Goal: Contribute content: Add original content to the website for others to see

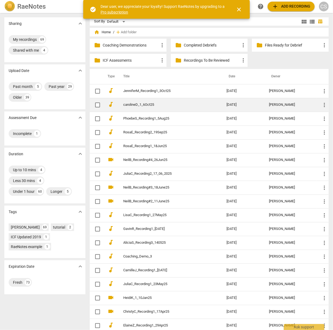
click at [138, 103] on link "carolineD_1_6Oct25" at bounding box center [165, 105] width 84 height 4
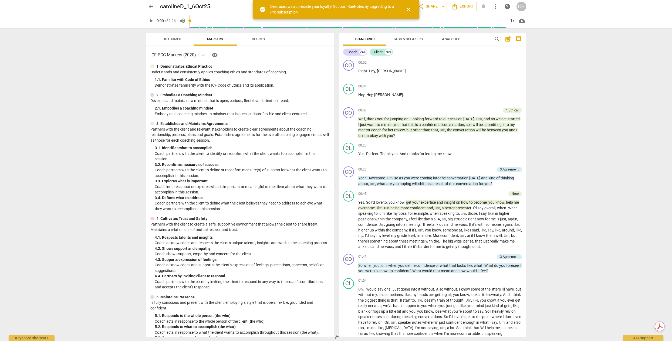
click at [332, 13] on button "close" at bounding box center [408, 9] width 13 height 13
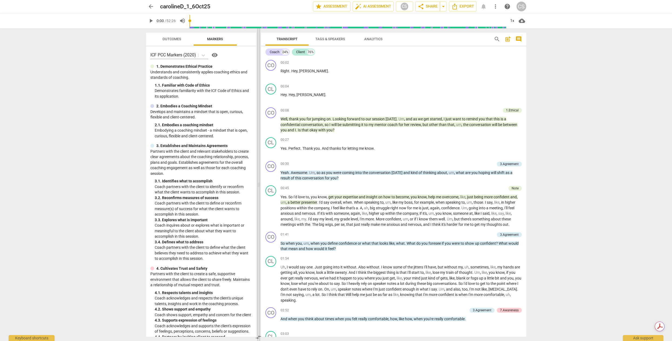
drag, startPoint x: 336, startPoint y: 184, endPoint x: 258, endPoint y: 182, distance: 77.5
click at [258, 182] on span at bounding box center [258, 184] width 3 height 313
click at [169, 39] on span "Outcomes" at bounding box center [172, 39] width 19 height 4
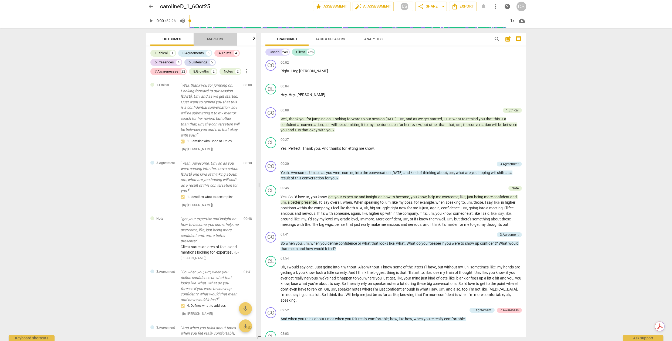
click at [213, 39] on span "Markers" at bounding box center [215, 39] width 16 height 4
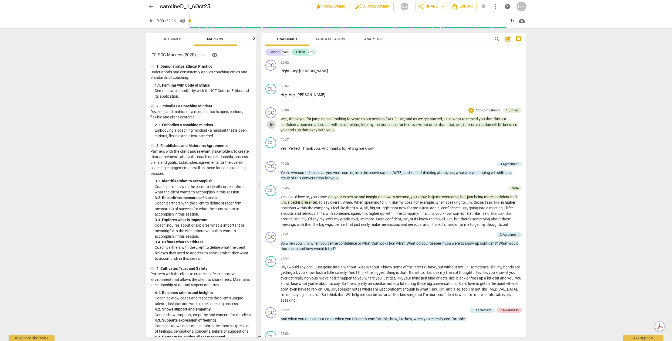
click at [271, 124] on span "play_arrow" at bounding box center [271, 125] width 6 height 6
click at [271, 124] on span "pause" at bounding box center [271, 125] width 6 height 6
drag, startPoint x: 214, startPoint y: 20, endPoint x: 303, endPoint y: 6, distance: 90.3
click at [217, 20] on div "play_arrow 0:11 / 52:26 volume_up 1x cloud_download" at bounding box center [336, 20] width 380 height 15
click at [270, 124] on span "play_arrow" at bounding box center [271, 125] width 6 height 6
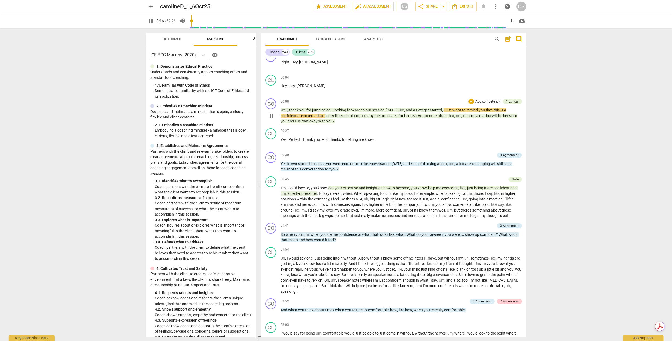
scroll to position [11, 0]
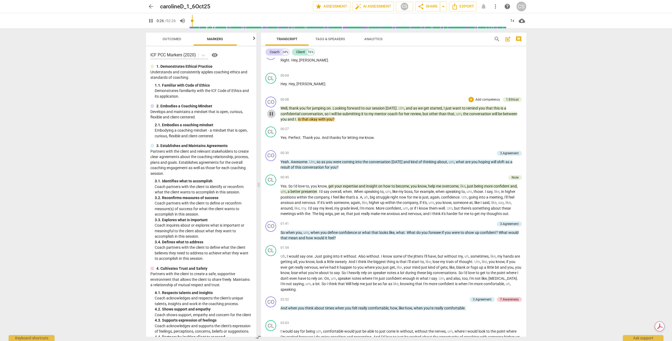
click at [272, 112] on span "pause" at bounding box center [271, 114] width 6 height 6
click at [332, 98] on div "1.Ethical" at bounding box center [512, 99] width 13 height 5
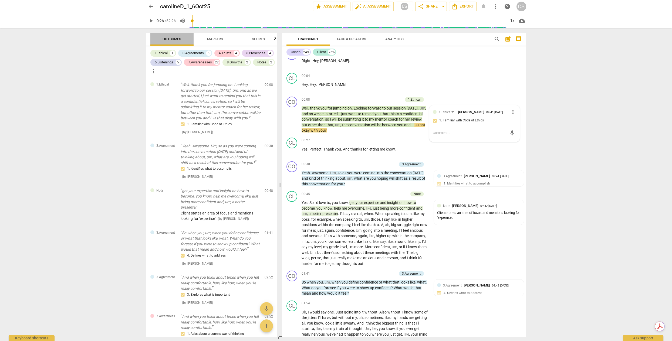
click at [169, 38] on span "Outcomes" at bounding box center [172, 39] width 19 height 4
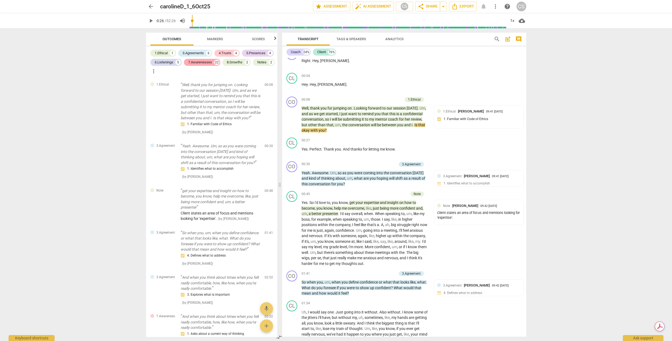
click at [198, 62] on div "7.Awarenesses" at bounding box center [200, 62] width 24 height 5
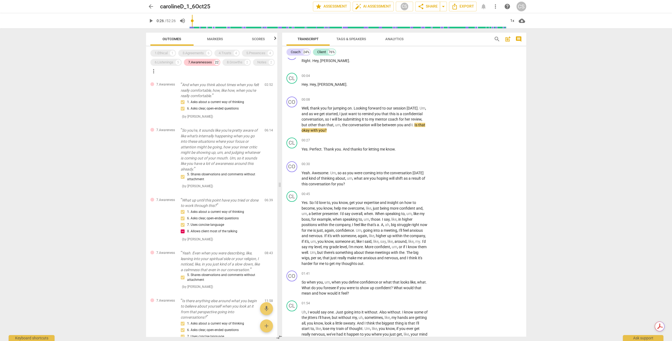
click at [211, 41] on span "Markers" at bounding box center [215, 39] width 16 height 4
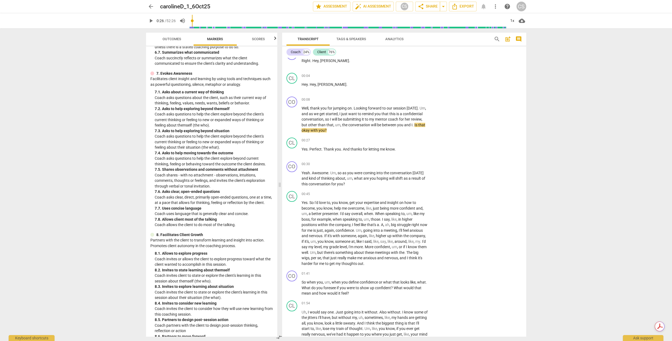
scroll to position [491, 0]
click at [168, 38] on span "Outcomes" at bounding box center [172, 39] width 19 height 4
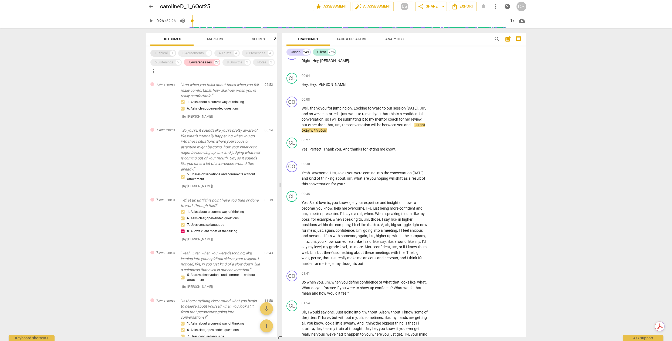
drag, startPoint x: 170, startPoint y: 52, endPoint x: 186, endPoint y: 52, distance: 15.7
click at [171, 52] on div "1" at bounding box center [172, 53] width 5 height 5
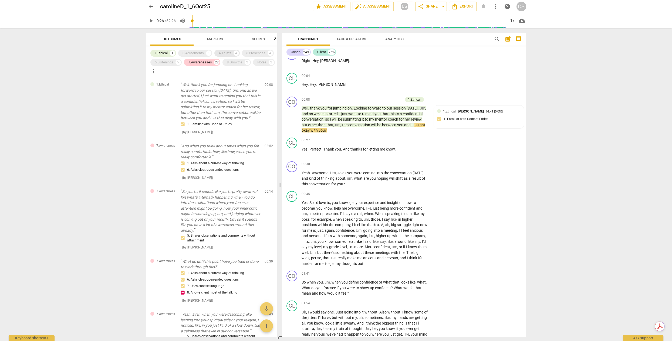
drag, startPoint x: 194, startPoint y: 52, endPoint x: 234, endPoint y: 54, distance: 40.3
click at [194, 52] on div "3.Agreements" at bounding box center [193, 53] width 21 height 5
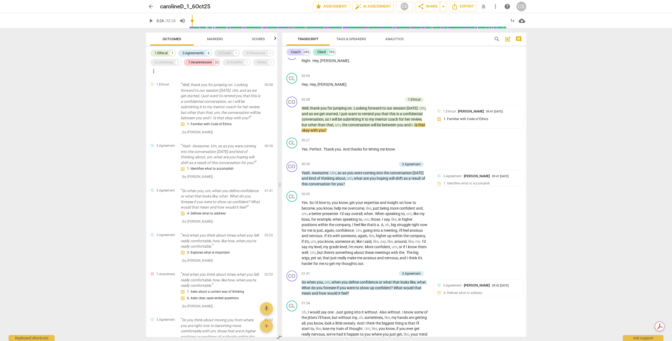
click at [230, 53] on div "4.Trusts" at bounding box center [225, 53] width 13 height 5
drag, startPoint x: 255, startPoint y: 52, endPoint x: 227, endPoint y: 65, distance: 31.3
click at [255, 52] on div "5.Presences" at bounding box center [255, 53] width 19 height 5
click at [232, 61] on div "8.Growths" at bounding box center [235, 62] width 16 height 5
click at [169, 62] on div "6.Listenings" at bounding box center [164, 62] width 19 height 5
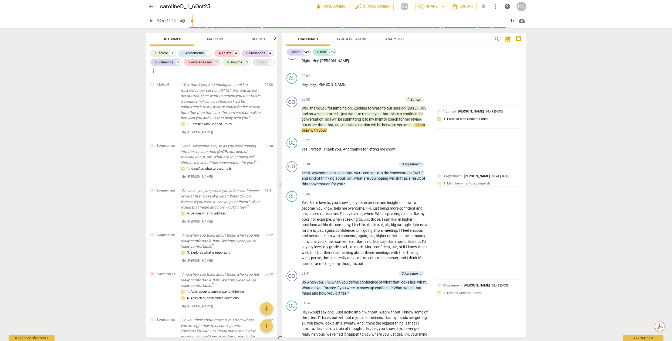
click at [257, 65] on div "Notes" at bounding box center [261, 62] width 9 height 5
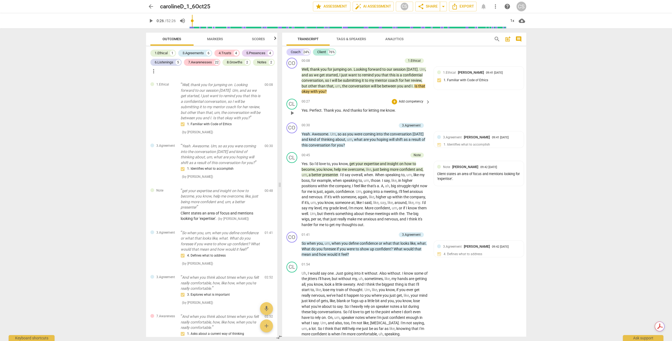
scroll to position [50, 0]
click at [293, 140] on span "play_arrow" at bounding box center [292, 139] width 6 height 6
click at [293, 140] on span "pause" at bounding box center [292, 139] width 6 height 6
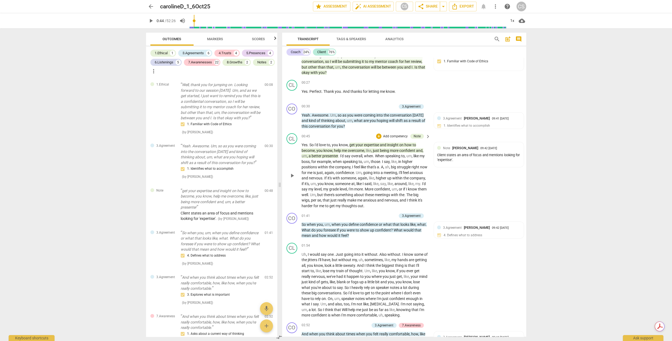
click at [332, 145] on span "get" at bounding box center [353, 145] width 6 height 4
click at [292, 173] on span "pause" at bounding box center [292, 176] width 6 height 6
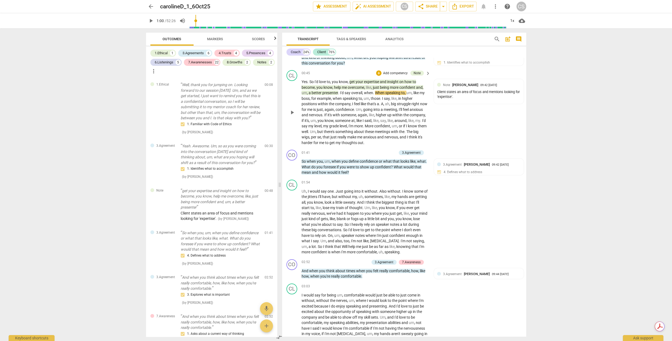
scroll to position [140, 0]
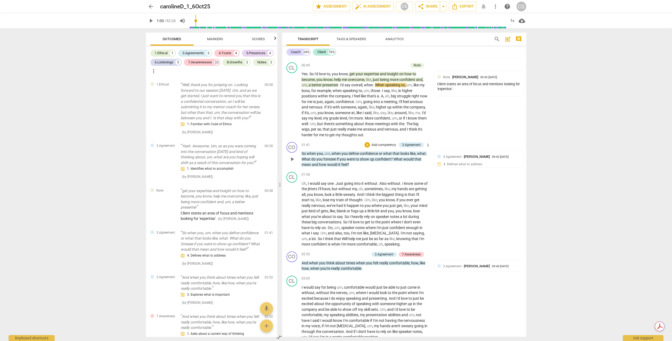
click at [292, 159] on span "play_arrow" at bounding box center [292, 159] width 6 height 6
click at [292, 159] on span "pause" at bounding box center [292, 159] width 6 height 6
click at [291, 158] on span "play_arrow" at bounding box center [292, 159] width 6 height 6
click at [291, 158] on span "pause" at bounding box center [292, 159] width 6 height 6
type input "112"
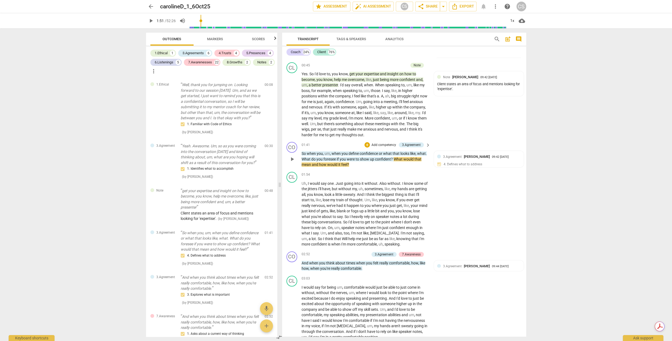
click at [332, 157] on span "?" at bounding box center [392, 159] width 3 height 4
click at [332, 158] on span "What" at bounding box center [399, 159] width 10 height 4
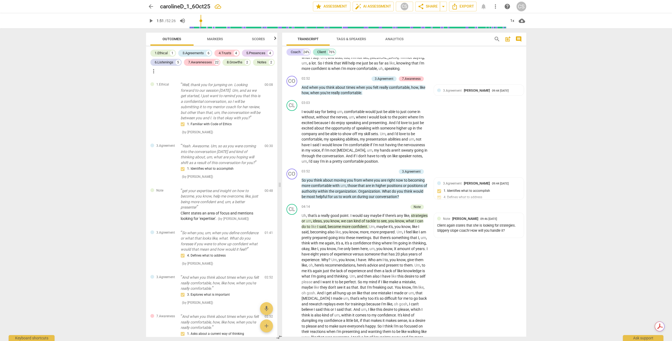
scroll to position [306, 0]
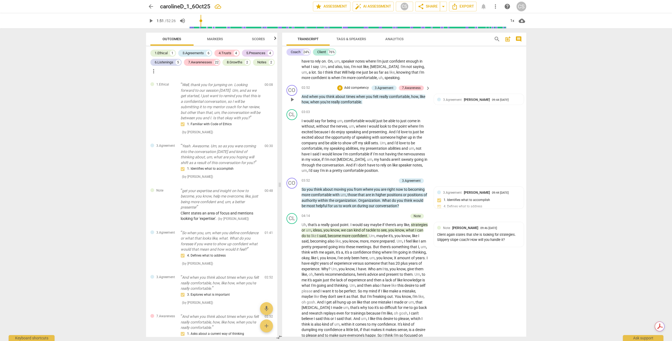
click at [291, 99] on span "play_arrow" at bounding box center [292, 99] width 6 height 6
click at [291, 98] on span "pause" at bounding box center [292, 99] width 6 height 6
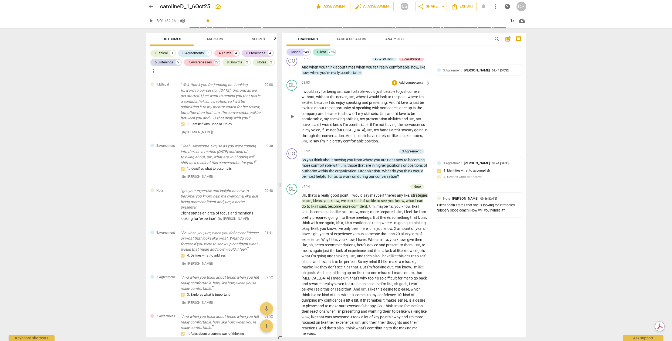
scroll to position [350, 0]
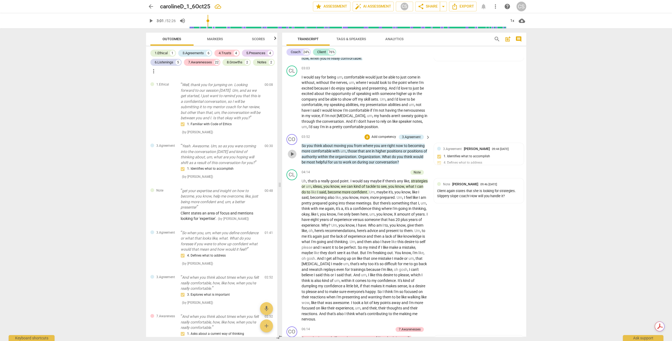
click at [294, 153] on span "play_arrow" at bounding box center [292, 154] width 6 height 6
click at [294, 153] on span "pause" at bounding box center [292, 154] width 6 height 6
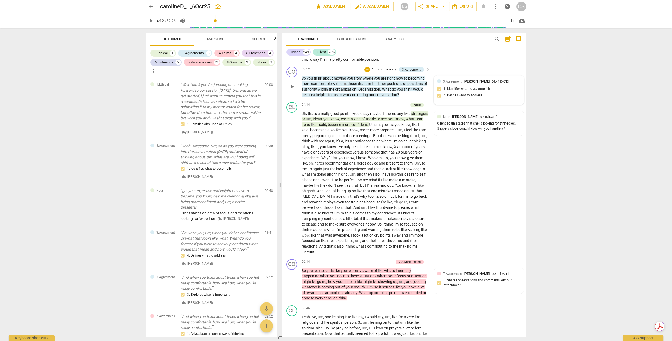
scroll to position [416, 0]
click at [332, 117] on span "strategies" at bounding box center [419, 115] width 17 height 4
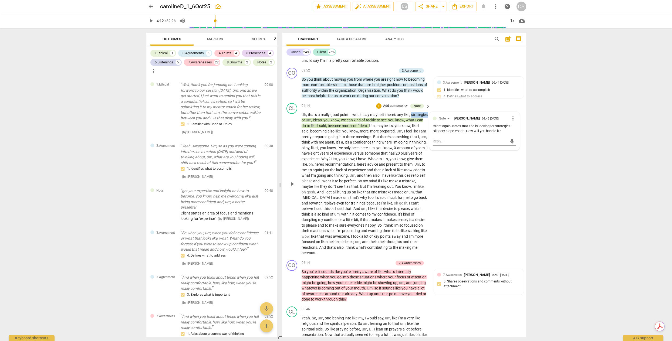
click at [332, 117] on span "strategies" at bounding box center [419, 115] width 17 height 4
click at [291, 183] on span "pause" at bounding box center [292, 184] width 6 height 6
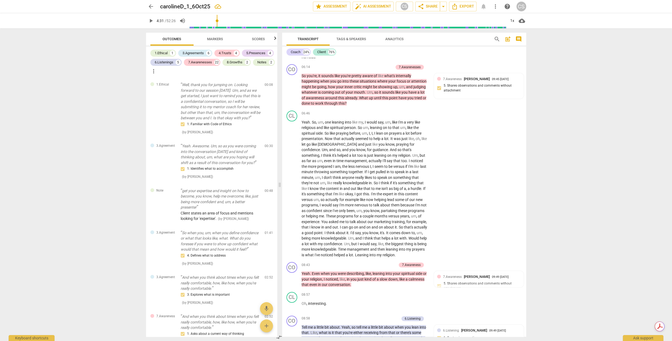
scroll to position [615, 0]
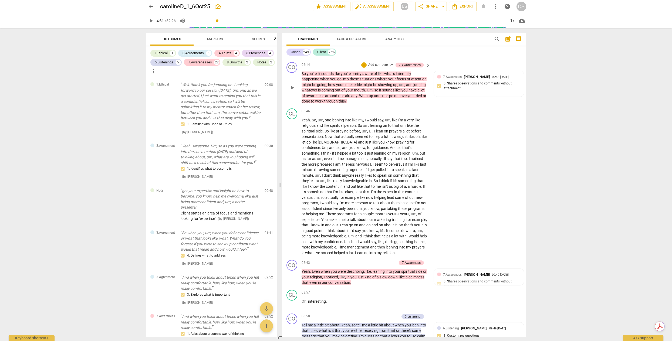
click at [293, 86] on span "play_arrow" at bounding box center [292, 88] width 6 height 6
click at [293, 86] on span "pause" at bounding box center [292, 88] width 6 height 6
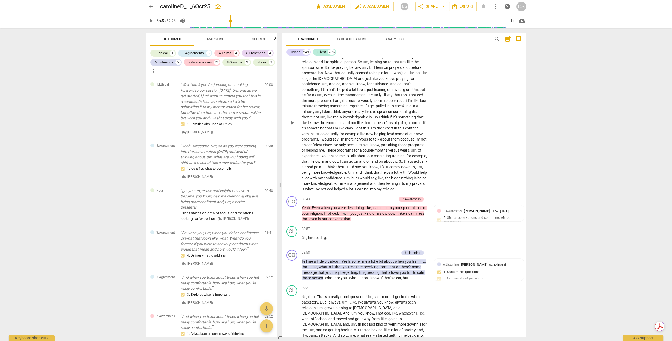
scroll to position [697, 0]
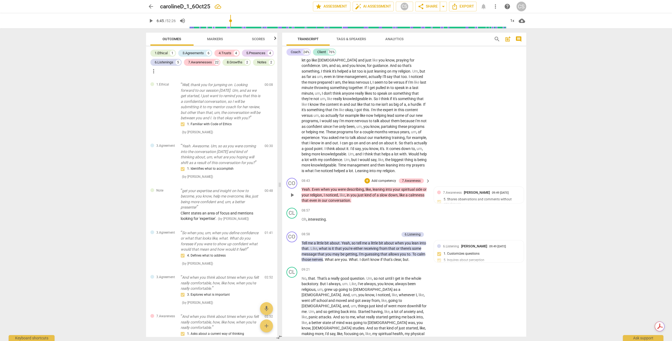
click at [291, 199] on span "play_arrow" at bounding box center [292, 195] width 6 height 6
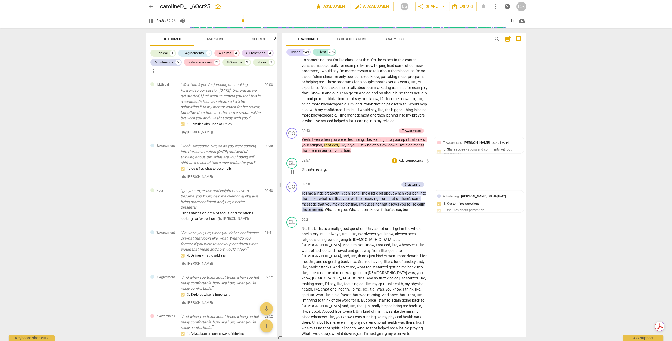
scroll to position [748, 0]
click at [291, 148] on span "pause" at bounding box center [292, 144] width 6 height 6
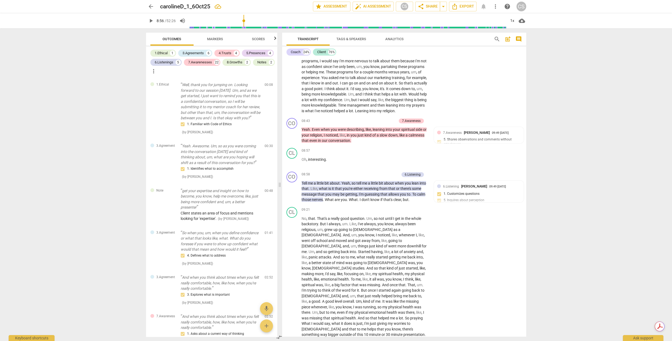
scroll to position [756, 0]
click at [332, 97] on span "with" at bounding box center [402, 95] width 7 height 4
type input "537"
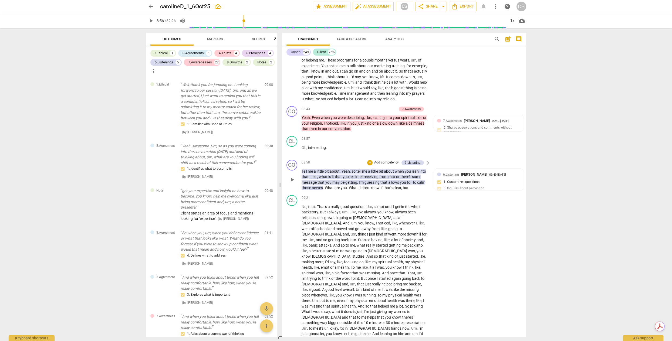
scroll to position [769, 0]
click at [332, 165] on div "+" at bounding box center [369, 162] width 5 height 5
click at [332, 201] on div at bounding box center [336, 170] width 672 height 341
click at [332, 165] on p "Add competency" at bounding box center [387, 162] width 26 height 5
click at [332, 204] on div "Note" at bounding box center [409, 205] width 13 height 6
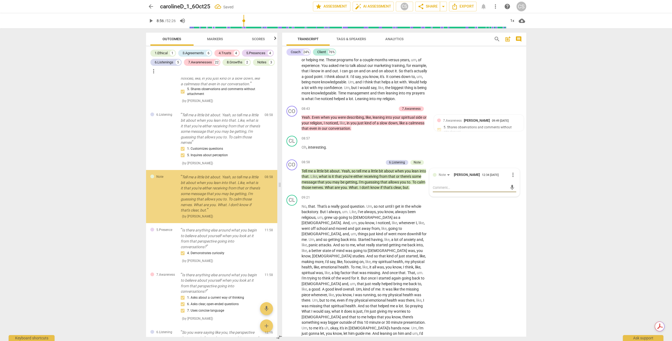
scroll to position [529, 0]
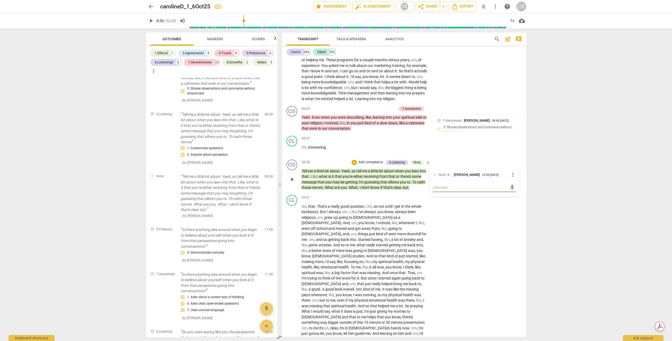
type textarea "P"
type textarea "Pi"
type textarea "Pic"
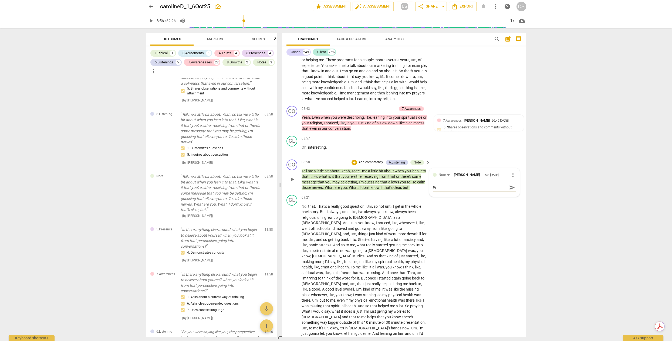
type textarea "Pic"
type textarea "Pick"
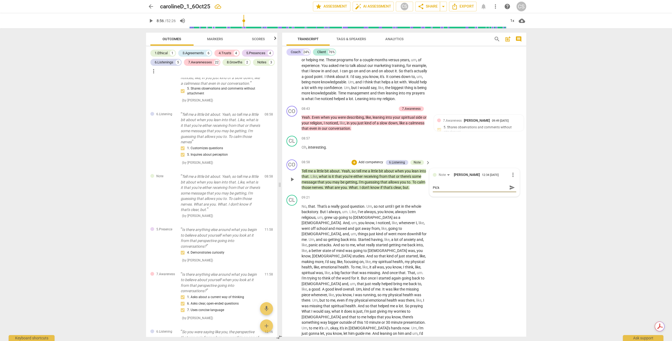
type textarea "Pick u"
type textarea "Pick up"
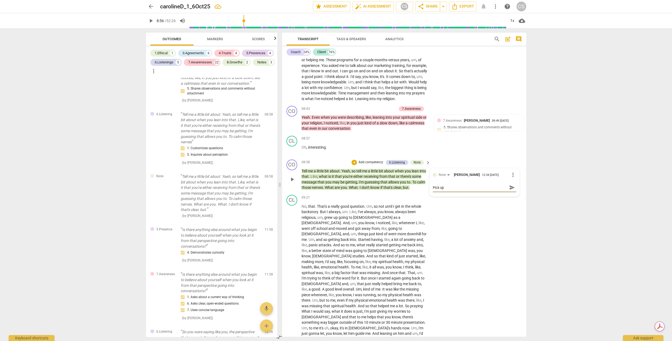
type textarea "Pick up"
type textarea "Pick up h"
type textarea "Pick up he"
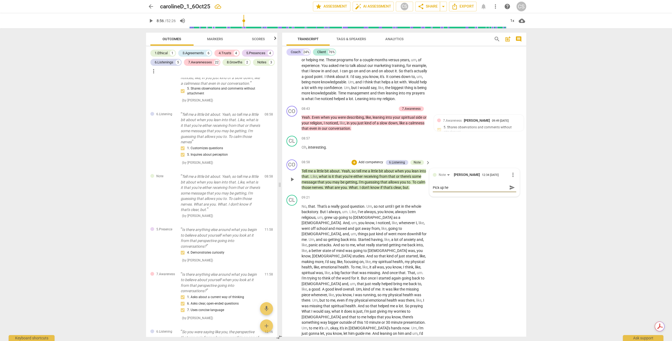
type textarea "Pick up her"
type textarea "Pick up here"
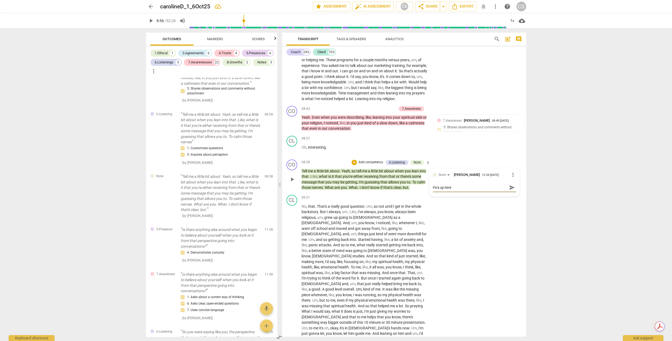
type textarea "Pick up here i"
type textarea "Pick up here in"
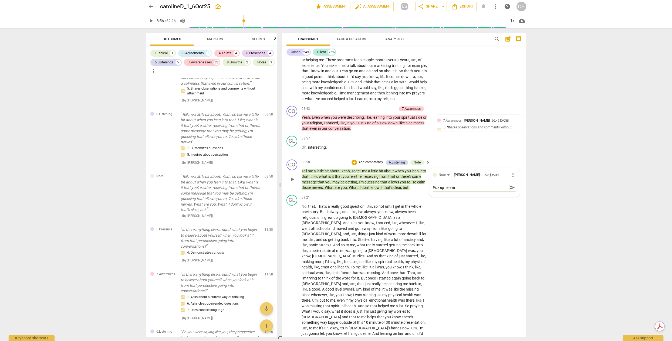
type textarea "Pick up here in s"
type textarea "Pick up here in se"
type textarea "Pick up here in ses"
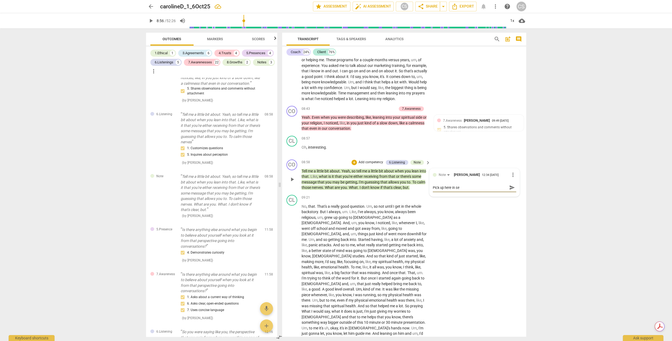
type textarea "Pick up here in ses"
type textarea "Pick up here in sess"
type textarea "Pick up here in sessi"
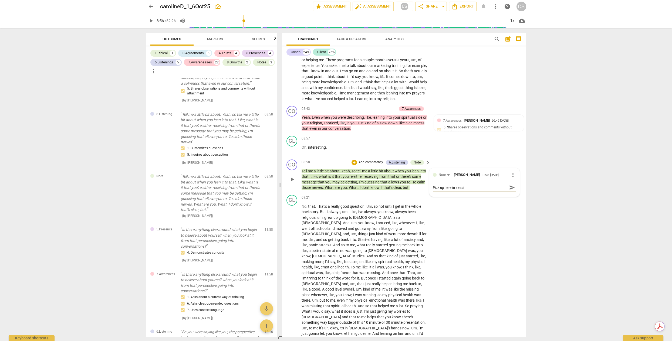
type textarea "Pick up here in sessio"
type textarea "Pick up here in session"
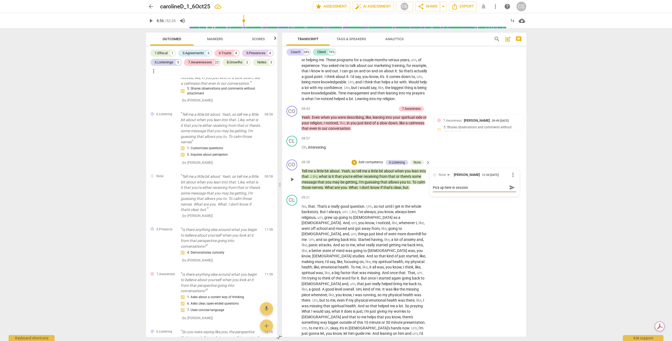
type textarea "Pick up here in session"
type textarea "Pick up here in session #"
type textarea "Pick up here in session #3"
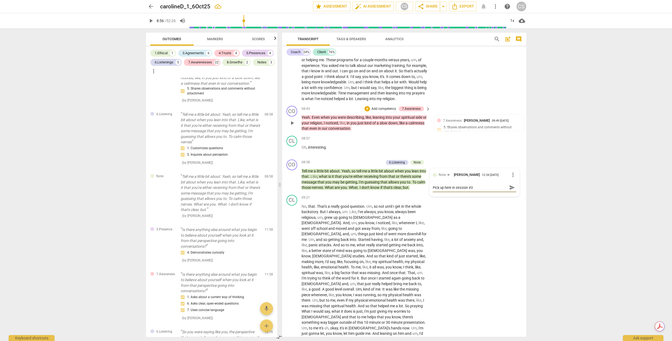
click at [332, 134] on div "CO play_arrow pause 08:43 + Add competency 7.Awareness keyboard_arrow_right Yea…" at bounding box center [404, 119] width 244 height 30
